Goal: Information Seeking & Learning: Learn about a topic

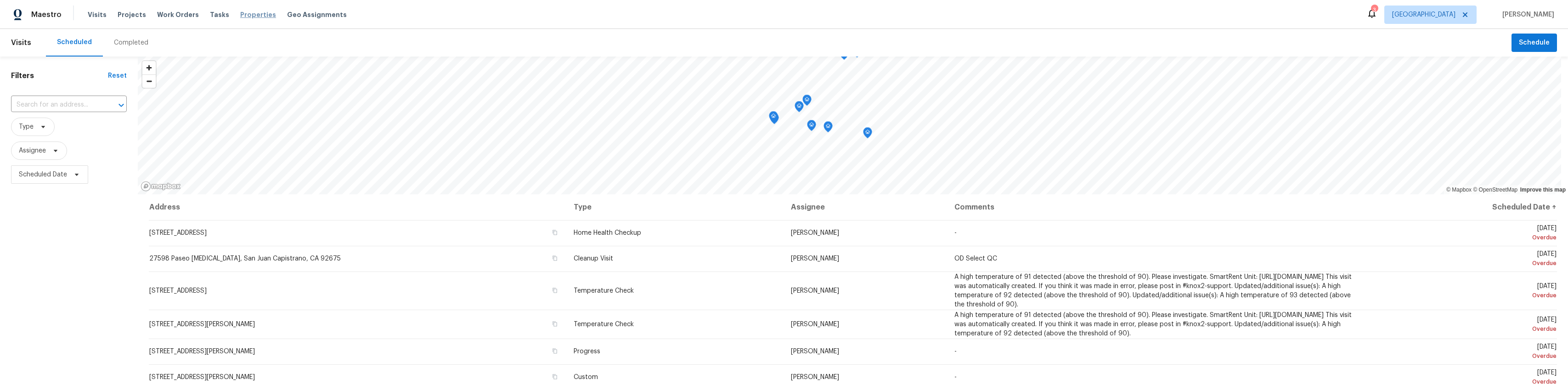
click at [240, 15] on span "Properties" at bounding box center [258, 14] width 36 height 9
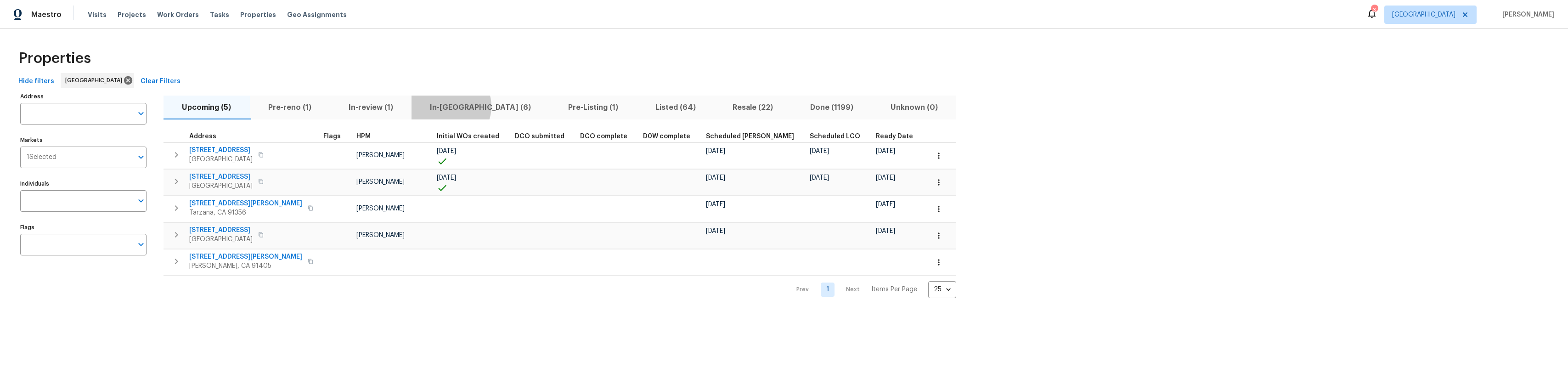
click at [452, 106] on span "In-[GEOGRAPHIC_DATA] (6)" at bounding box center [481, 108] width 127 height 13
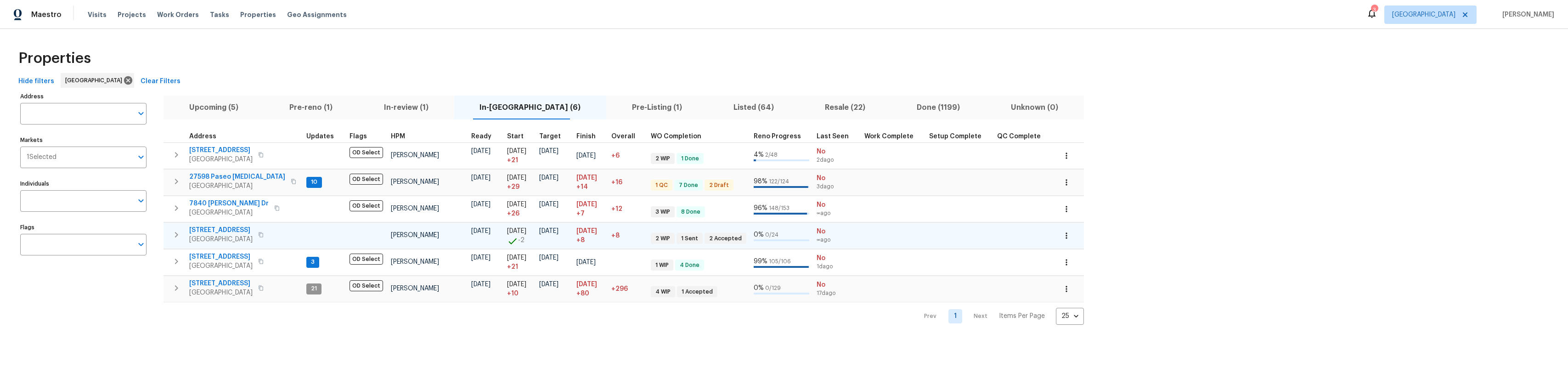
click at [237, 227] on span "[STREET_ADDRESS]" at bounding box center [220, 229] width 64 height 9
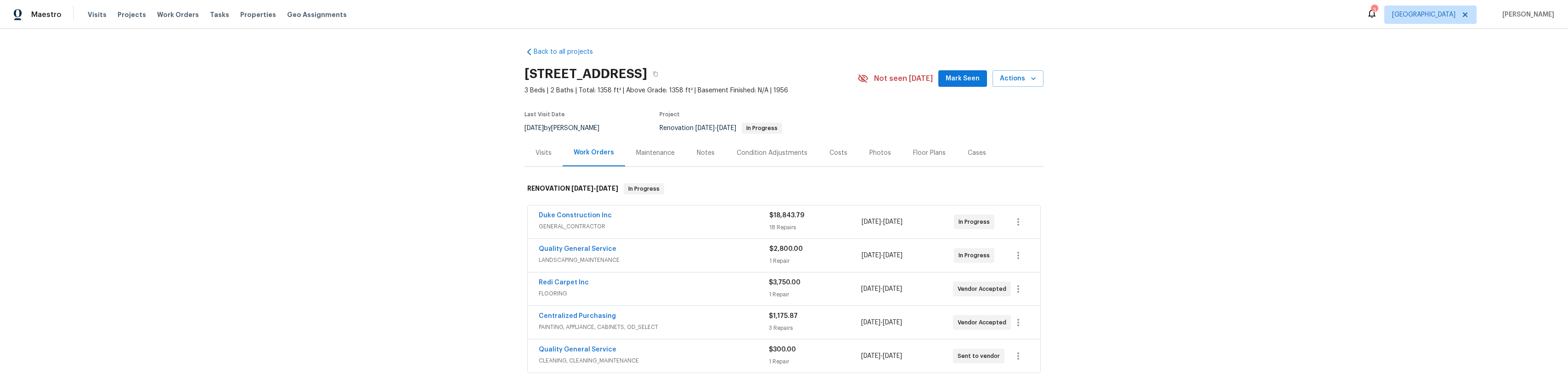
scroll to position [46, 0]
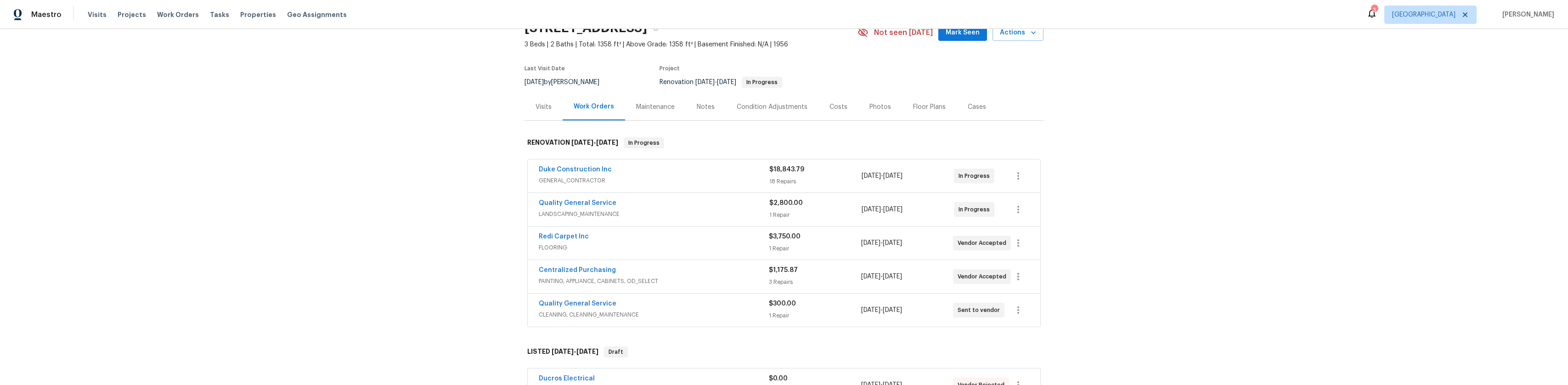
click at [661, 244] on span "FLOORING" at bounding box center [654, 247] width 230 height 9
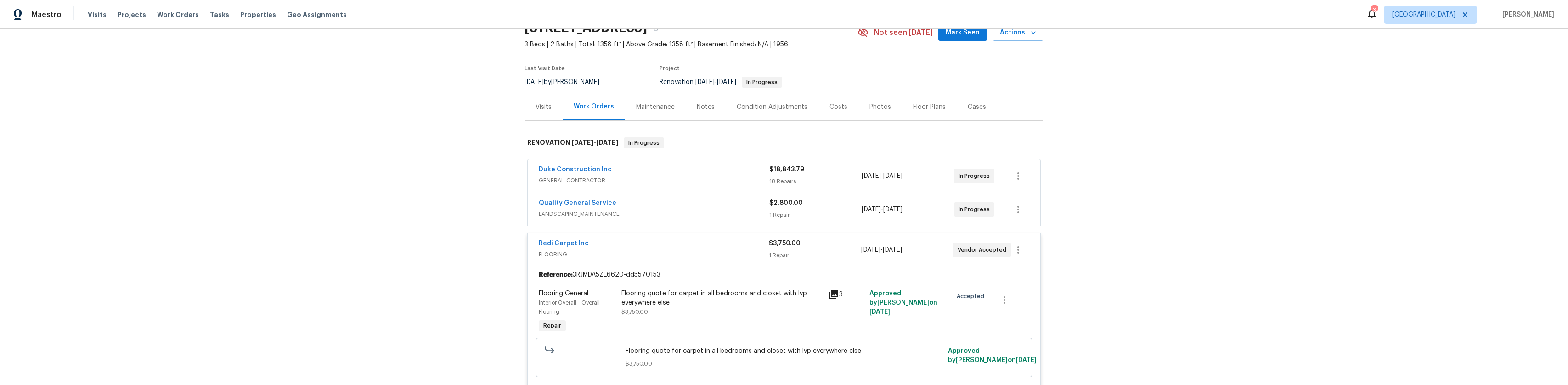
click at [707, 295] on div "Flooring quote for carpet in all bedrooms and closet with lvp everywhere else" at bounding box center [722, 298] width 201 height 18
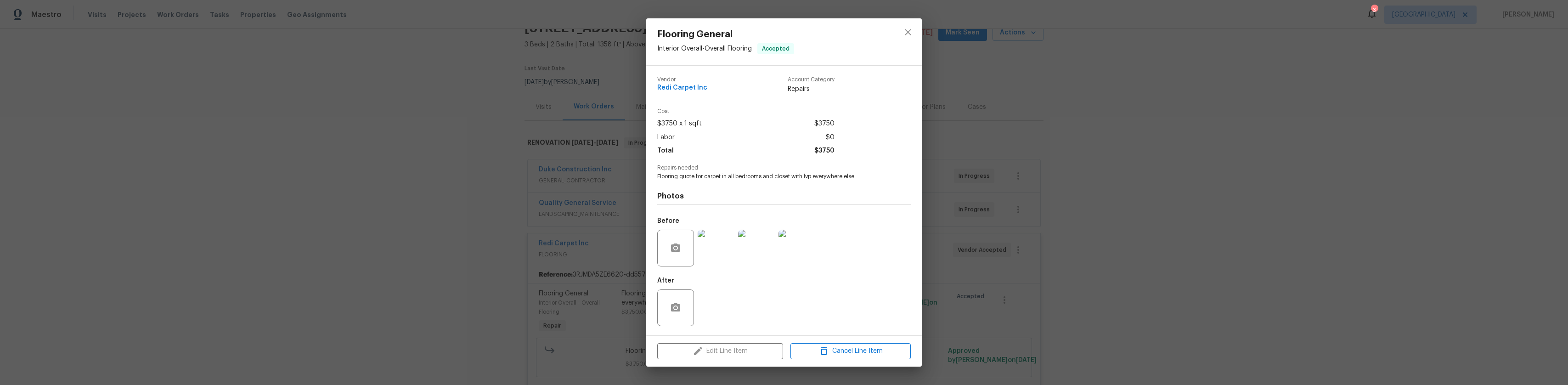
click at [786, 115] on div "Cost $3750 x 1 sqft $3750 Labor $0 Total $3750" at bounding box center [746, 133] width 177 height 49
click at [911, 34] on icon "close" at bounding box center [908, 32] width 11 height 11
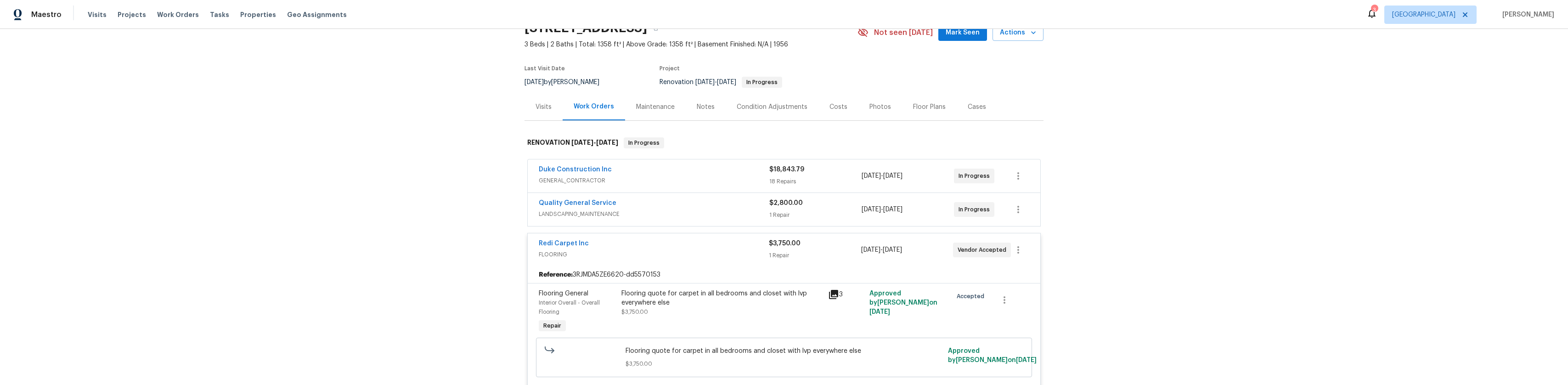
scroll to position [138, 0]
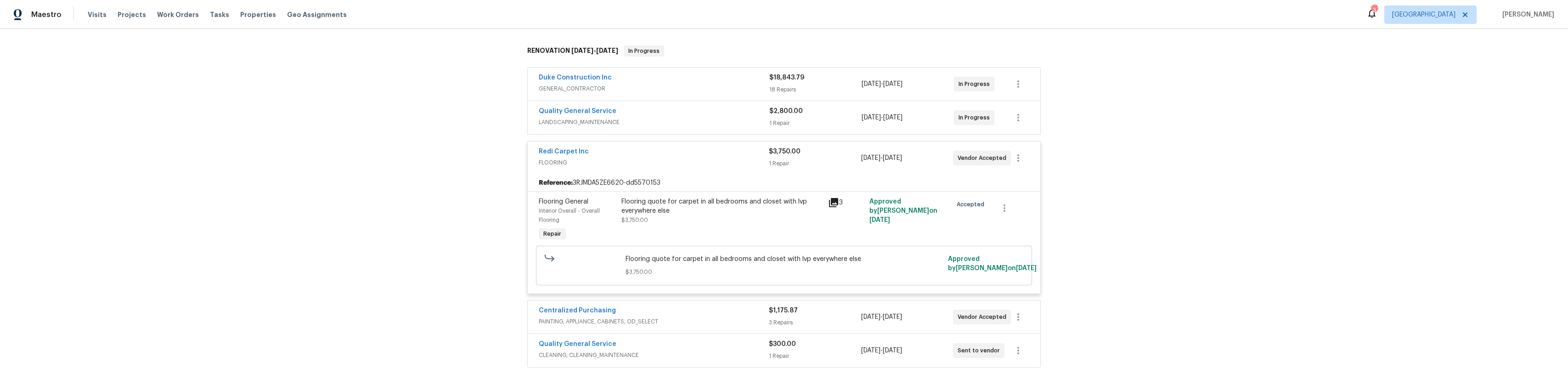
click at [703, 269] on span "$3,750.00" at bounding box center [783, 271] width 317 height 9
click at [711, 255] on span "Flooring quote for carpet in all bedrooms and closet with lvp everywhere else" at bounding box center [783, 259] width 317 height 9
click at [969, 226] on div "Accepted" at bounding box center [970, 220] width 41 height 51
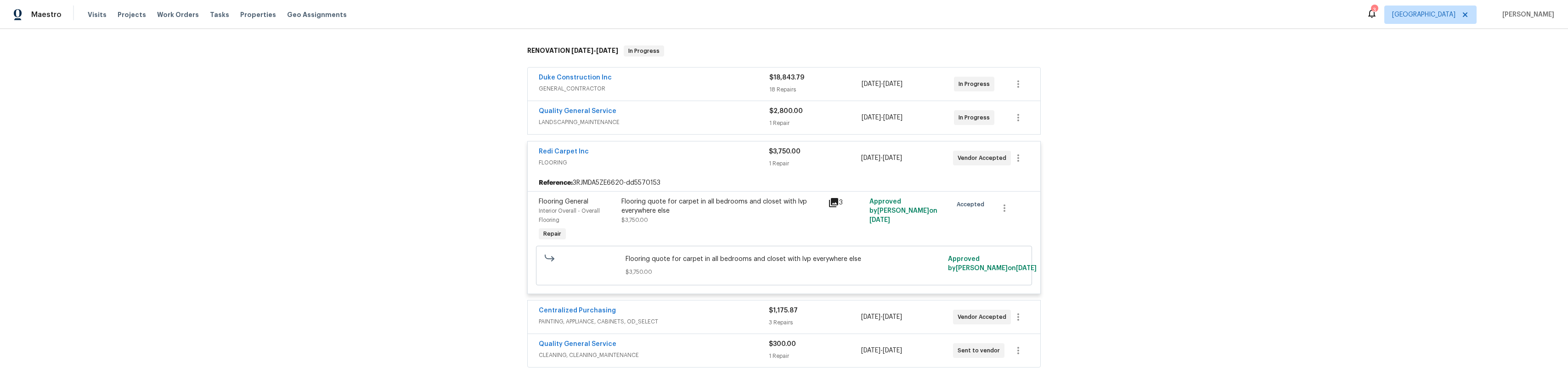
click at [969, 226] on div "Accepted" at bounding box center [970, 220] width 41 height 51
click at [964, 208] on div "Accepted" at bounding box center [970, 204] width 37 height 14
click at [890, 217] on span "8/7/2025" at bounding box center [880, 220] width 21 height 6
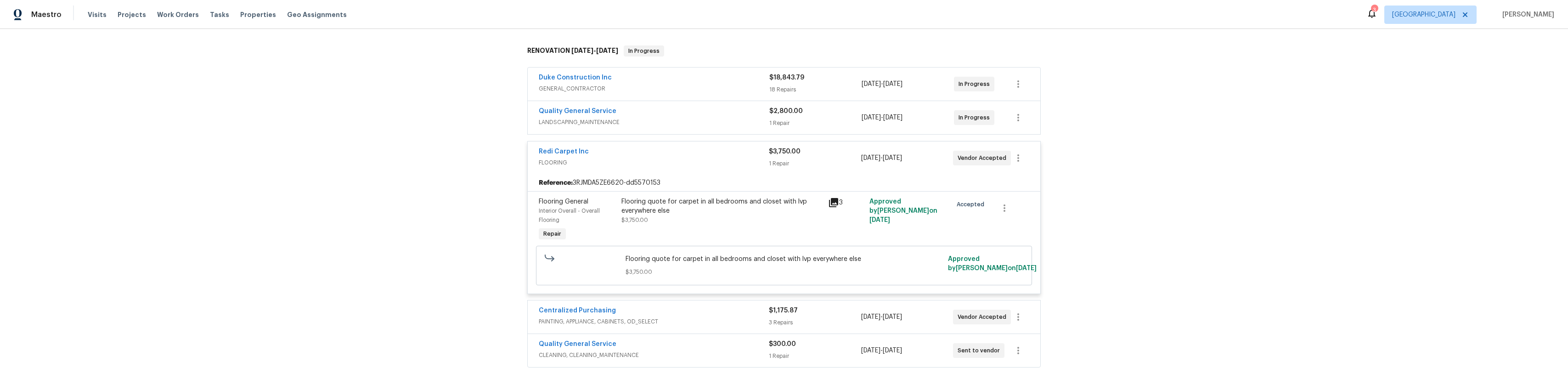
click at [789, 207] on div "Flooring quote for carpet in all bedrooms and closet with lvp everywhere else" at bounding box center [722, 206] width 201 height 18
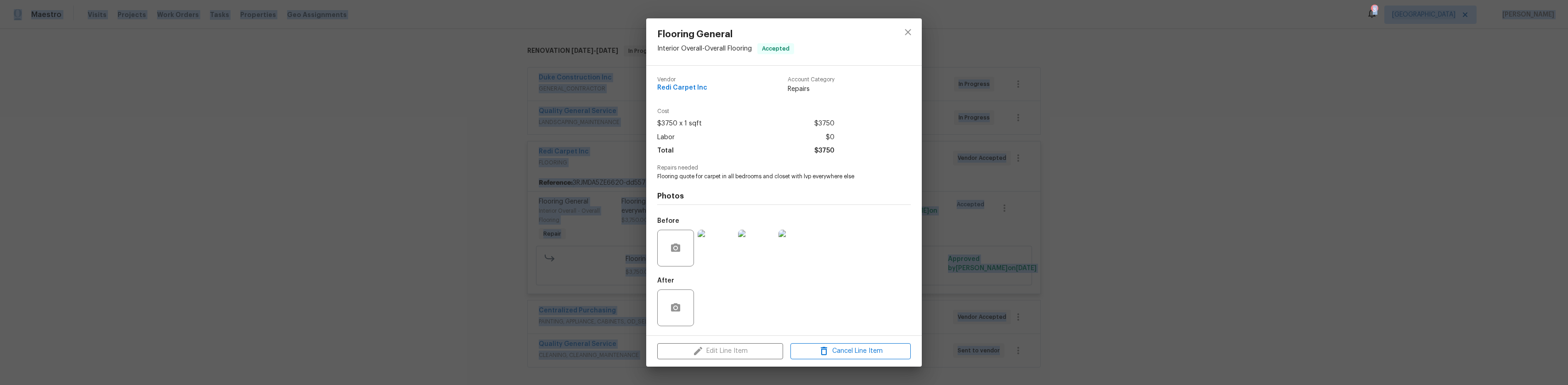
click at [789, 207] on div "Photos Before After" at bounding box center [784, 256] width 253 height 151
click at [907, 34] on icon "close" at bounding box center [908, 32] width 11 height 11
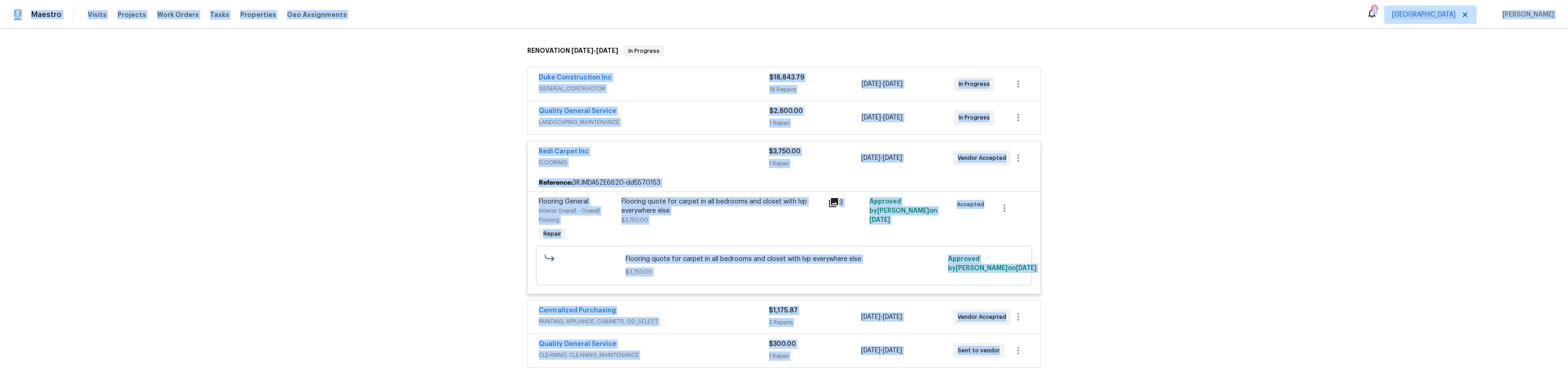
drag, startPoint x: 907, startPoint y: 34, endPoint x: 952, endPoint y: 163, distance: 136.6
click at [907, 34] on icon "close" at bounding box center [908, 32] width 11 height 11
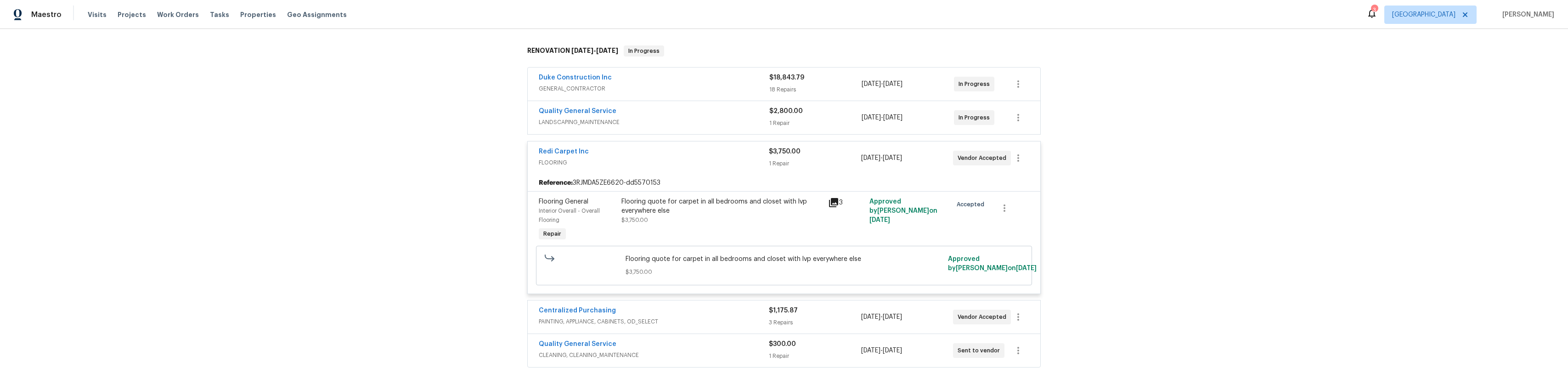
click at [594, 167] on div "Redi Carpet Inc FLOORING" at bounding box center [654, 158] width 230 height 22
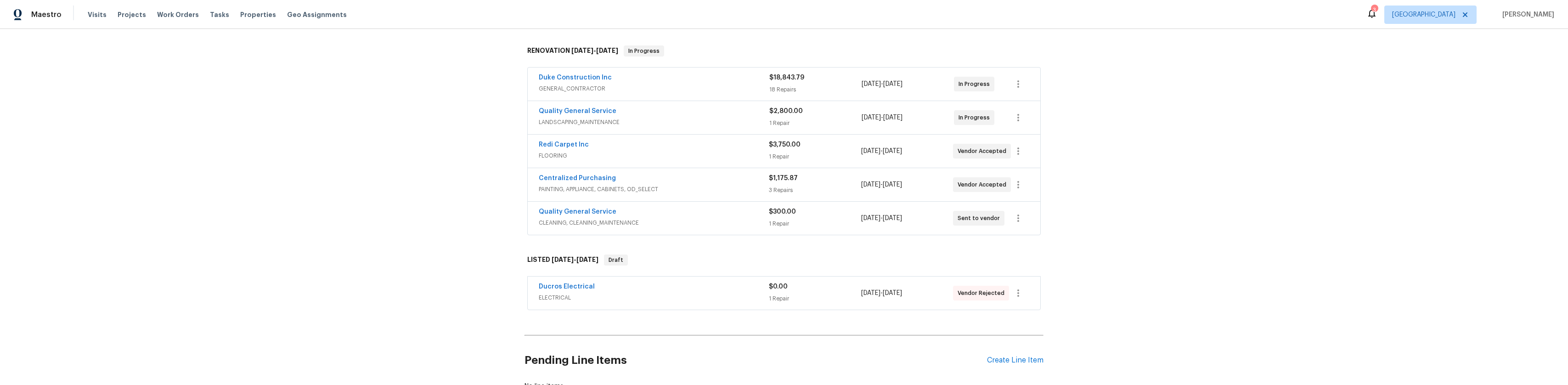
click at [775, 146] on span "$3,750.00" at bounding box center [785, 145] width 31 height 6
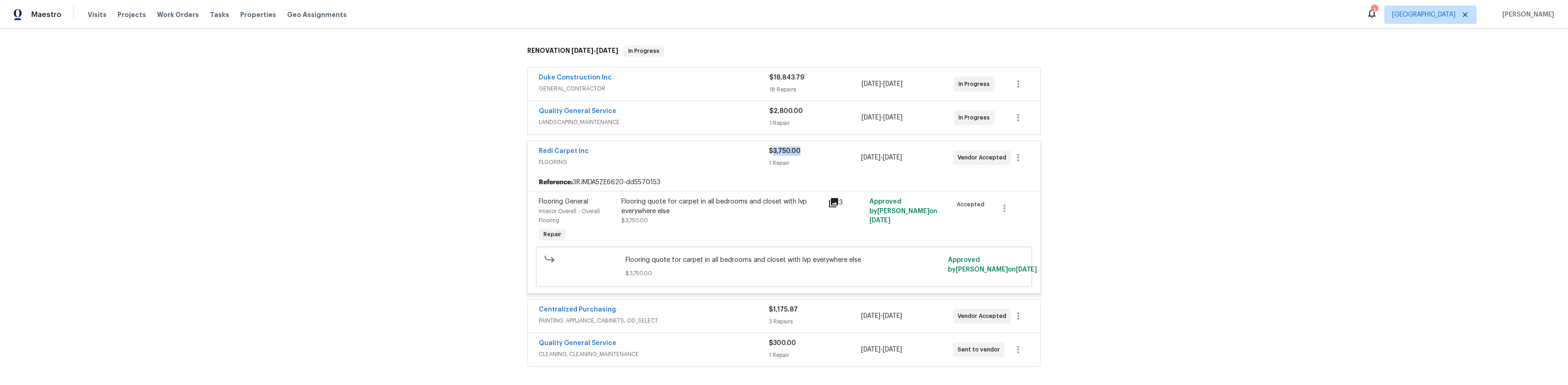
click at [775, 147] on div "$3,750.00" at bounding box center [815, 151] width 92 height 9
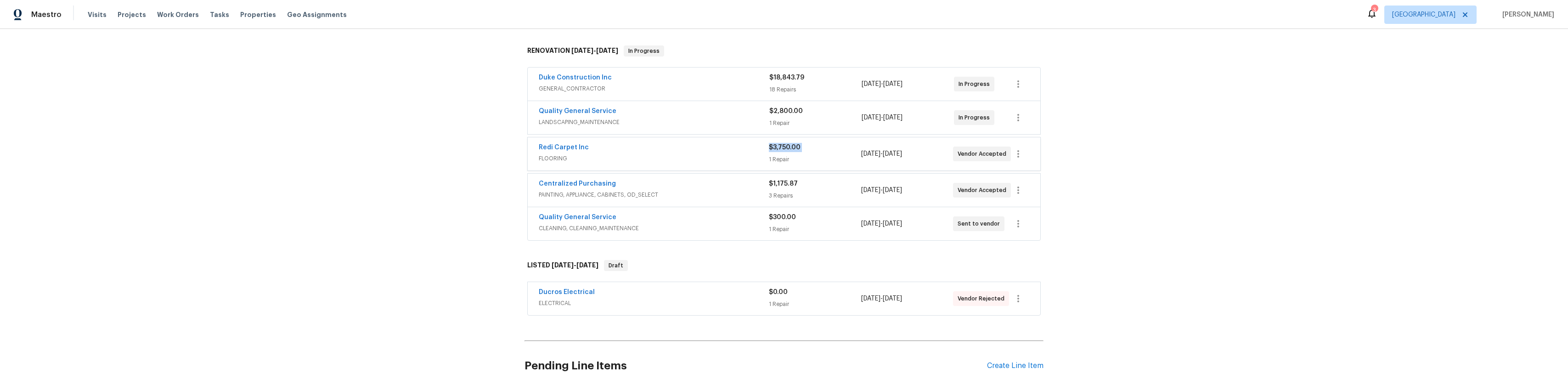
click at [775, 146] on span "$3,750.00" at bounding box center [785, 147] width 31 height 6
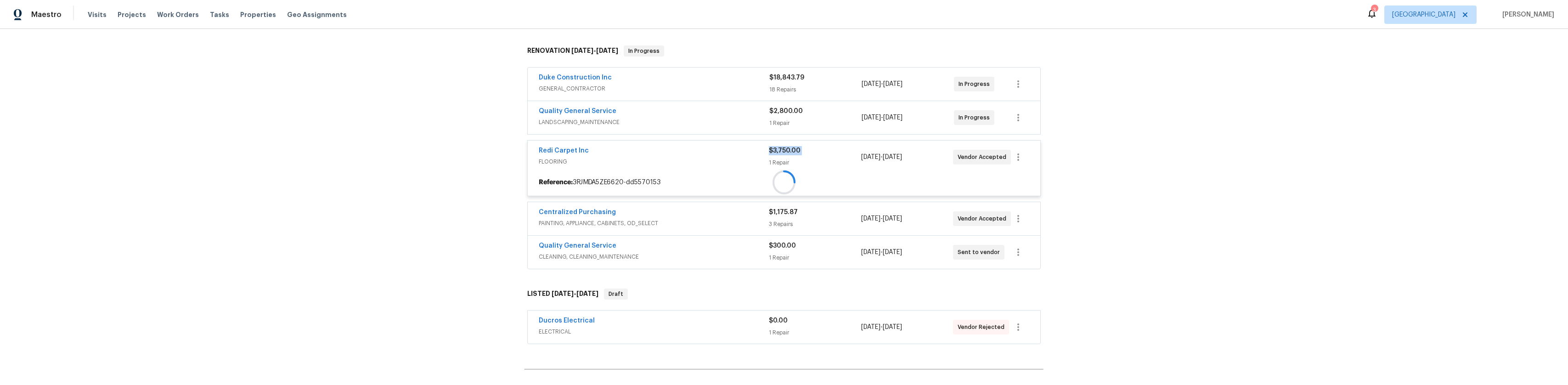
click at [775, 146] on div "$3,750.00" at bounding box center [815, 150] width 92 height 9
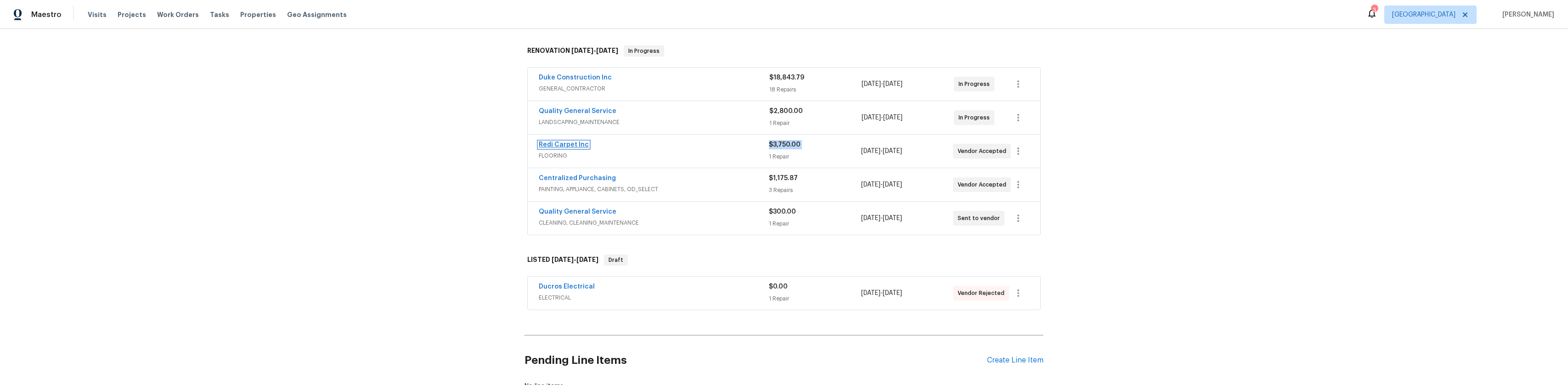
click at [574, 142] on link "Redi Carpet Inc" at bounding box center [564, 145] width 50 height 6
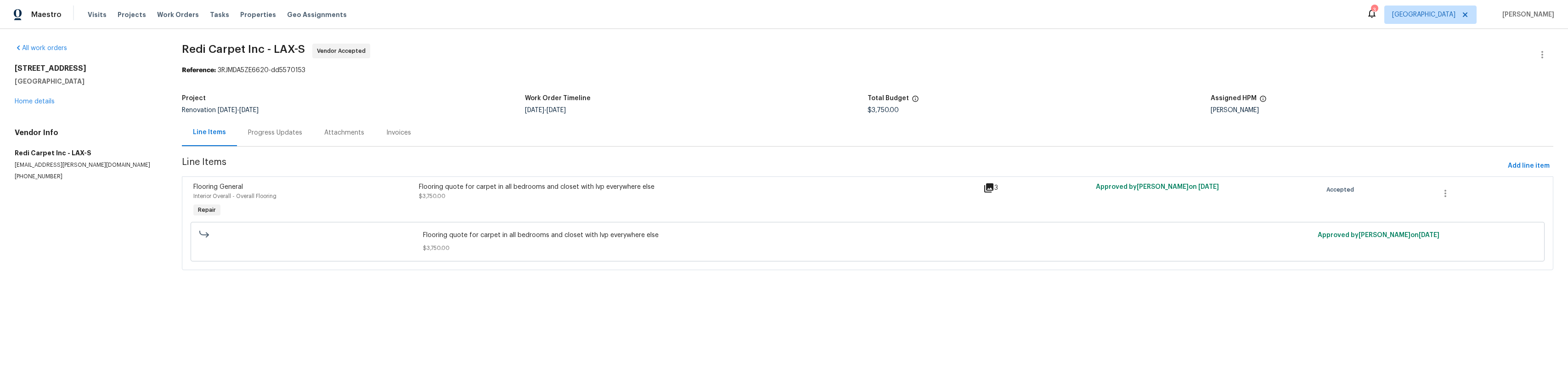
click at [438, 206] on div "Flooring quote for carpet in all bedrooms and closet with lvp everywhere else $…" at bounding box center [698, 201] width 564 height 42
click at [441, 206] on div "Flooring quote for carpet in all bedrooms and closet with lvp everywhere else $…" at bounding box center [698, 201] width 564 height 42
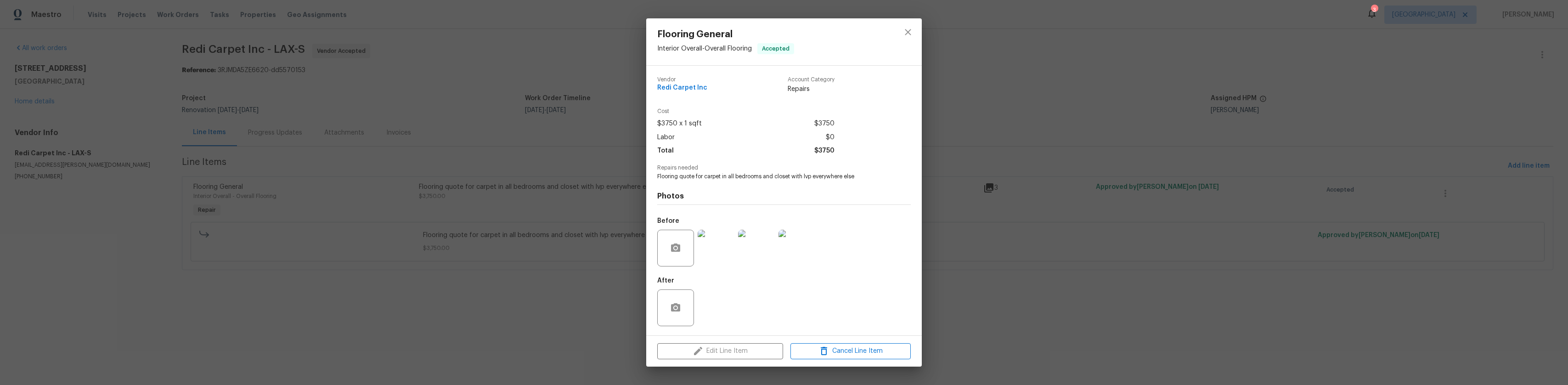
click at [453, 247] on div "Flooring General Interior Overall - Overall Flooring Accepted Vendor Redi Carpe…" at bounding box center [784, 192] width 1568 height 385
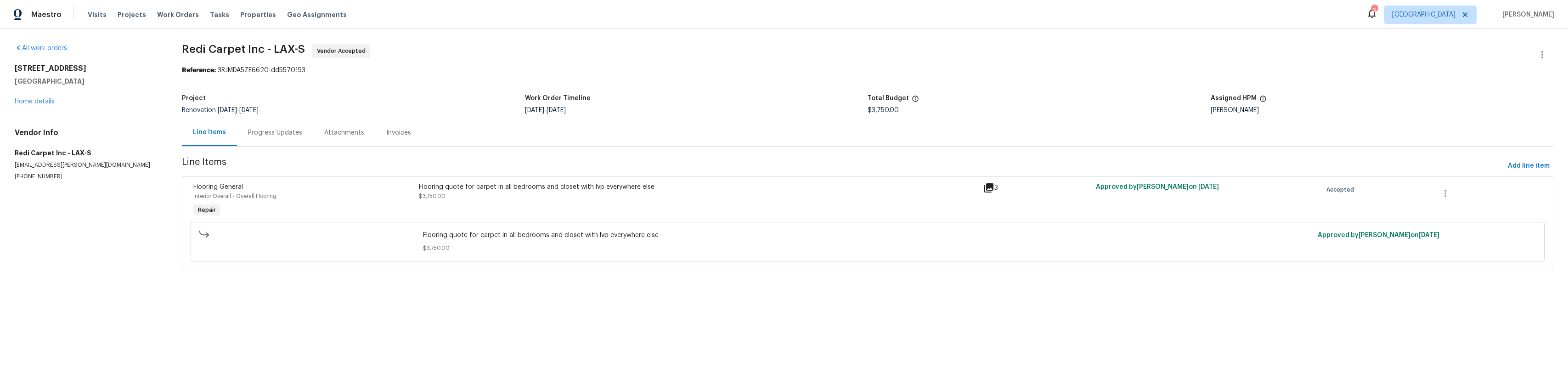
click at [460, 238] on span "Flooring quote for carpet in all bedrooms and closet with lvp everywhere else" at bounding box center [868, 235] width 889 height 9
click at [29, 100] on link "Home details" at bounding box center [34, 101] width 40 height 6
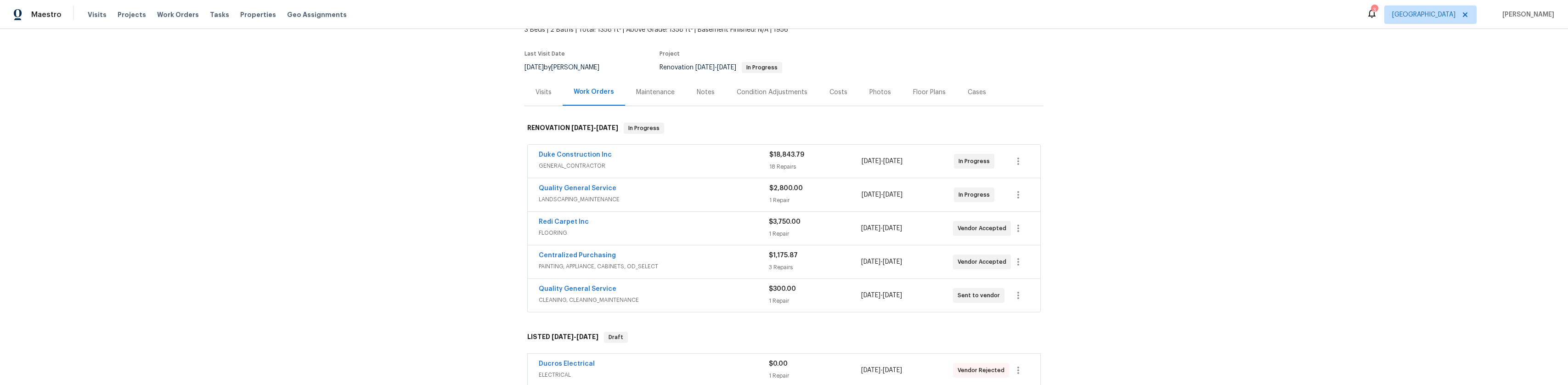
scroll to position [92, 0]
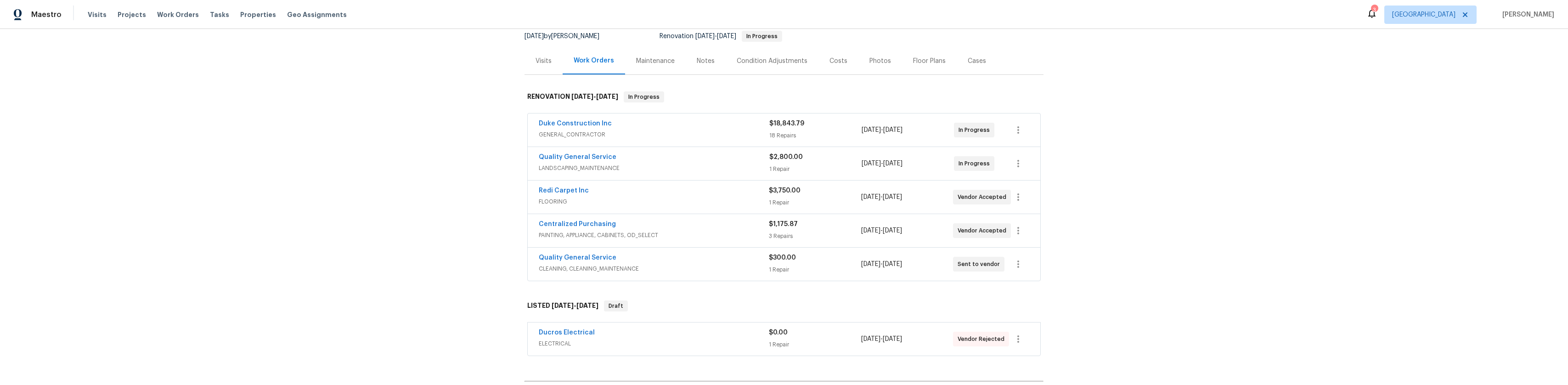
click at [756, 133] on span "GENERAL_CONTRACTOR" at bounding box center [654, 134] width 231 height 9
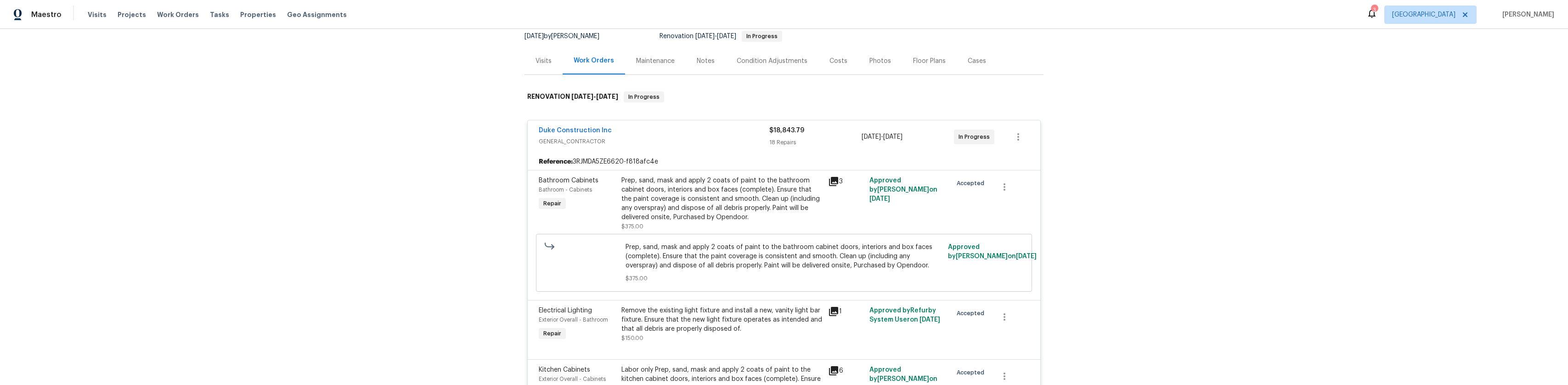
click at [724, 137] on span "GENERAL_CONTRACTOR" at bounding box center [654, 141] width 231 height 9
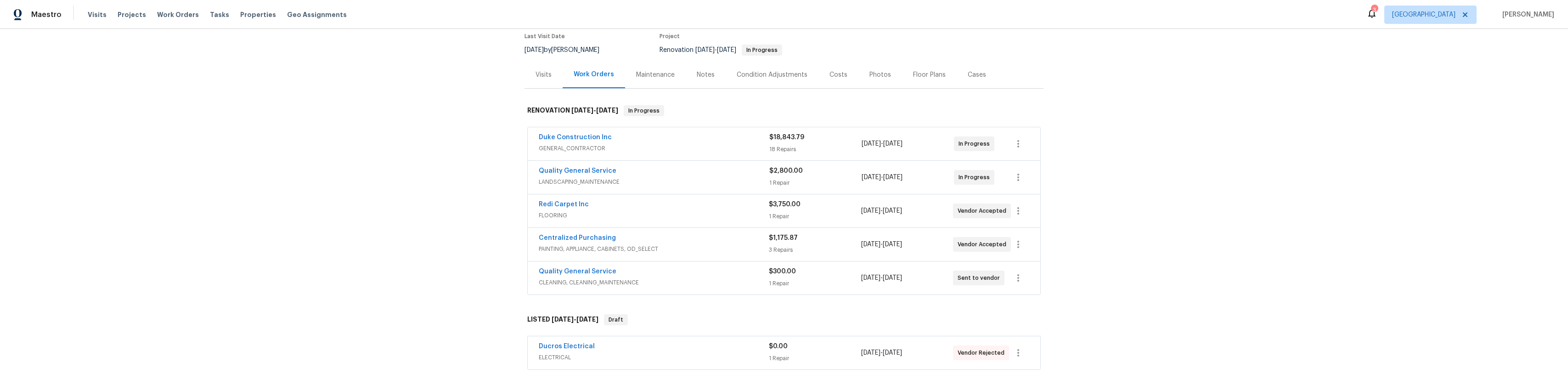
scroll to position [0, 0]
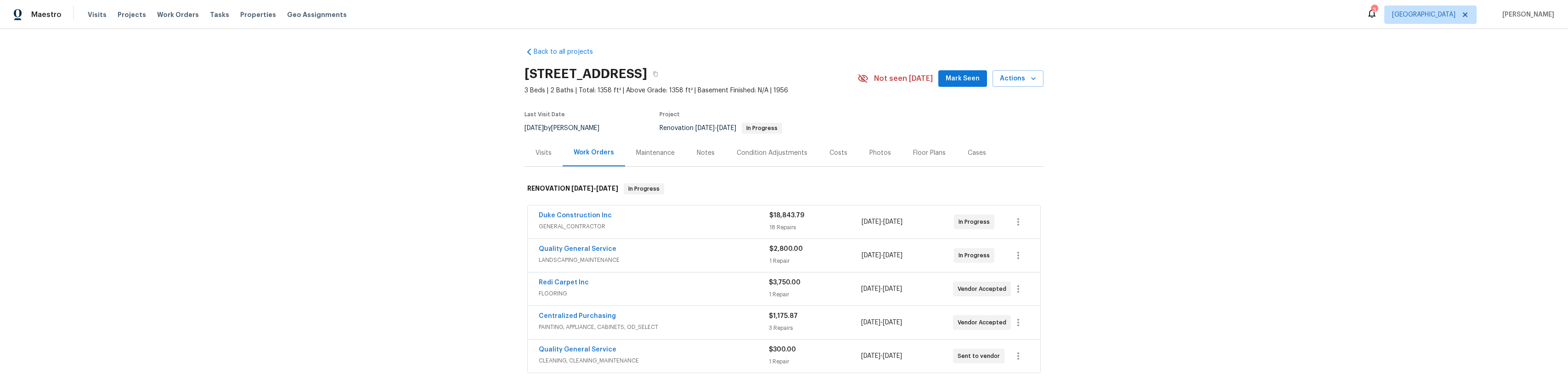
click at [773, 157] on div "Condition Adjustments" at bounding box center [772, 153] width 92 height 27
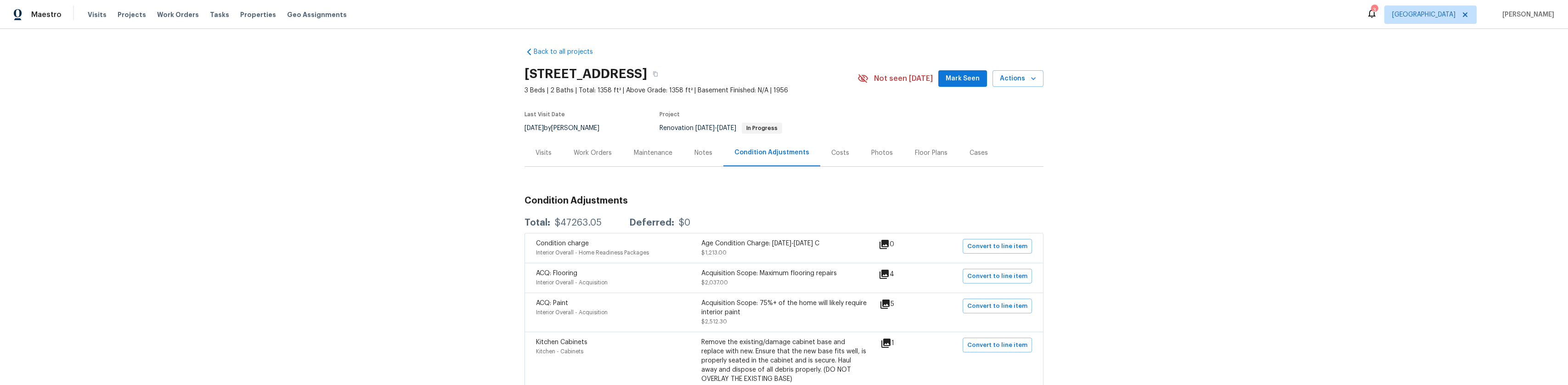
click at [592, 161] on div "Work Orders" at bounding box center [593, 153] width 60 height 27
